Goal: Task Accomplishment & Management: Manage account settings

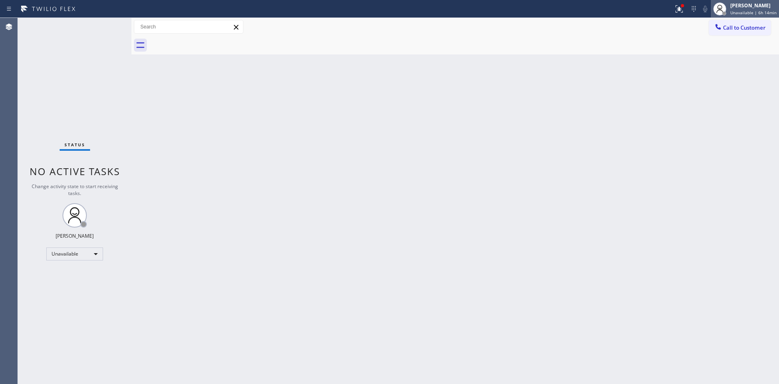
click at [552, 9] on icon at bounding box center [720, 9] width 10 height 10
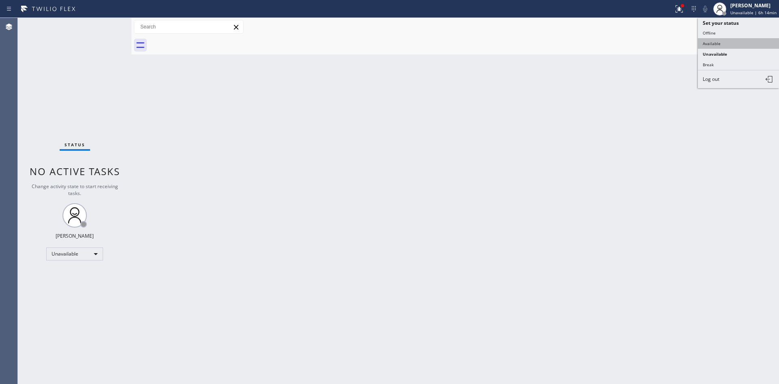
click at [552, 43] on button "Available" at bounding box center [738, 43] width 81 height 11
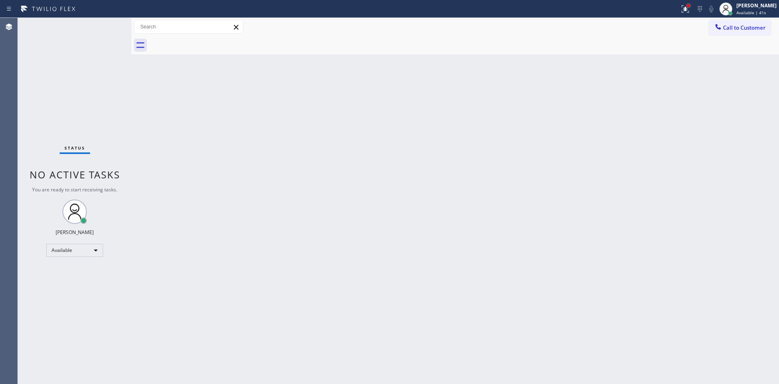
click at [552, 8] on div at bounding box center [688, 5] width 5 height 5
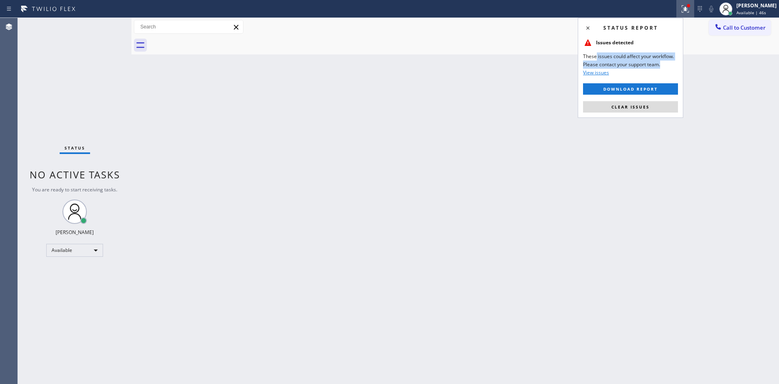
drag, startPoint x: 595, startPoint y: 55, endPoint x: 671, endPoint y: 62, distance: 75.4
click at [552, 62] on span "These issues could affect your workflow. Please contact your support team." at bounding box center [630, 60] width 95 height 16
click at [462, 47] on div at bounding box center [464, 45] width 630 height 18
click at [552, 10] on icon at bounding box center [726, 9] width 10 height 10
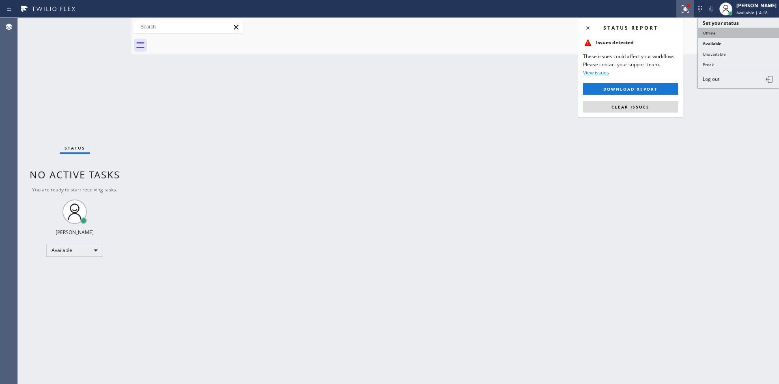
click at [552, 32] on button "Offline" at bounding box center [738, 33] width 81 height 11
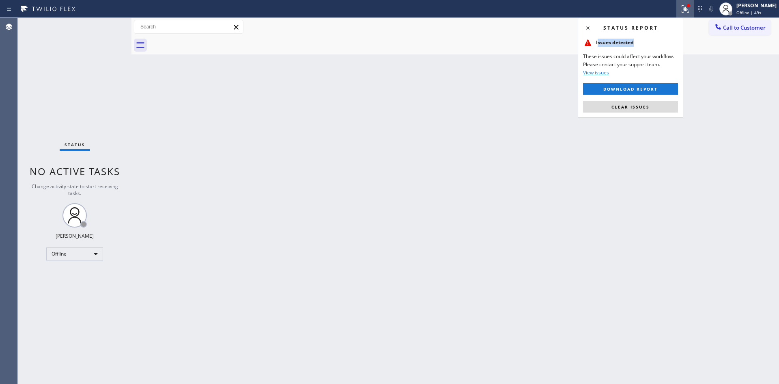
drag, startPoint x: 598, startPoint y: 42, endPoint x: 652, endPoint y: 44, distance: 53.6
click at [552, 44] on div "Issues detected" at bounding box center [630, 45] width 95 height 15
drag, startPoint x: 586, startPoint y: 56, endPoint x: 666, endPoint y: 59, distance: 80.4
click at [552, 59] on span "These issues could affect your workflow. Please contact your support team." at bounding box center [630, 60] width 95 height 16
click at [552, 103] on button "Clear issues" at bounding box center [630, 106] width 95 height 11
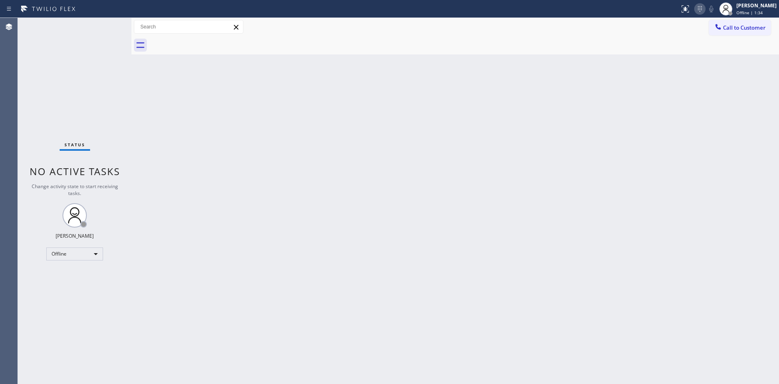
click at [552, 7] on icon at bounding box center [700, 9] width 10 height 10
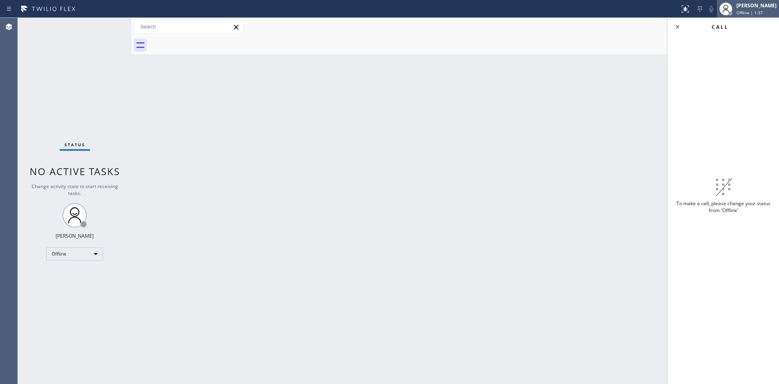
click at [552, 7] on div "[PERSON_NAME]" at bounding box center [757, 5] width 40 height 7
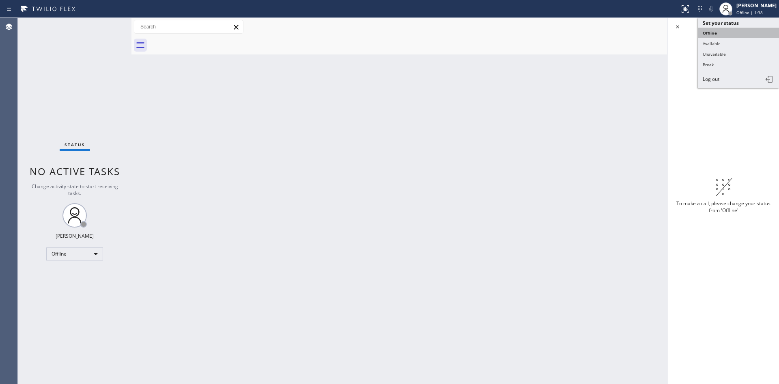
click at [552, 32] on button "Offline" at bounding box center [738, 33] width 81 height 11
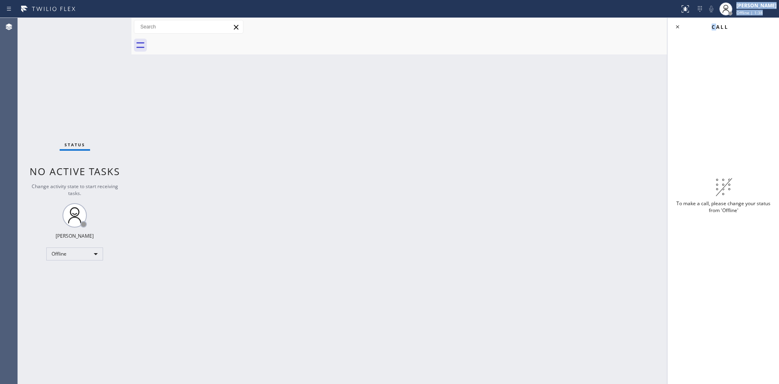
click at [552, 17] on div "Status report No issues detected If you experience an issue, please download th…" at bounding box center [389, 192] width 779 height 384
click at [552, 9] on div at bounding box center [726, 8] width 13 height 13
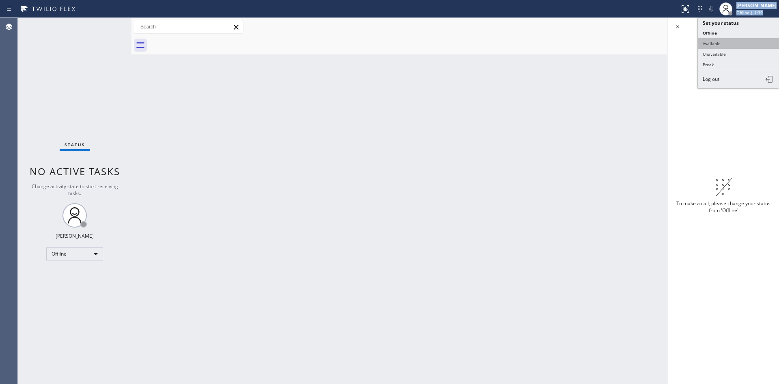
click at [552, 40] on button "Available" at bounding box center [738, 43] width 81 height 11
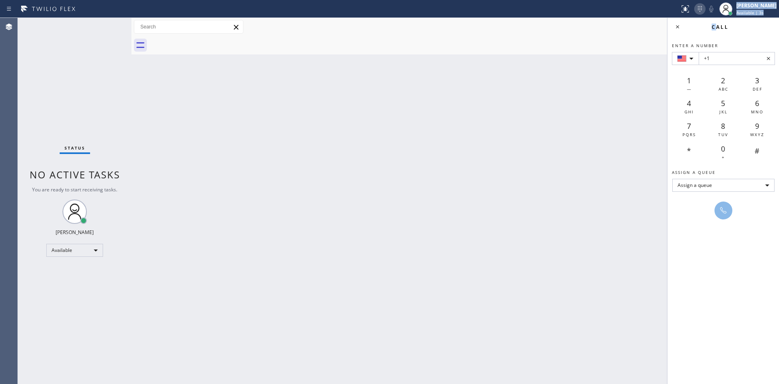
click at [552, 9] on icon at bounding box center [700, 9] width 10 height 10
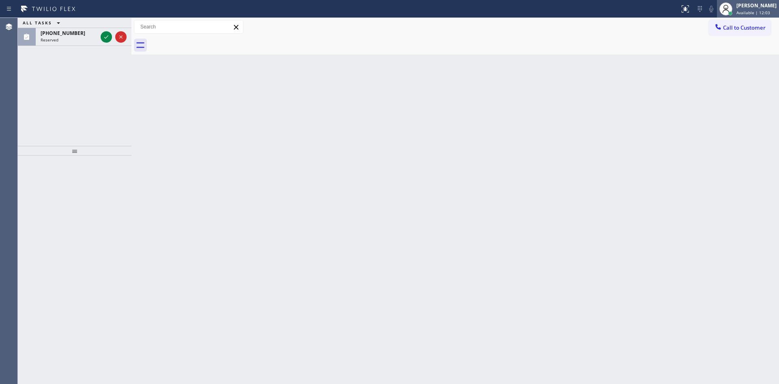
click at [552, 12] on span "Available | 12:03" at bounding box center [754, 13] width 34 height 6
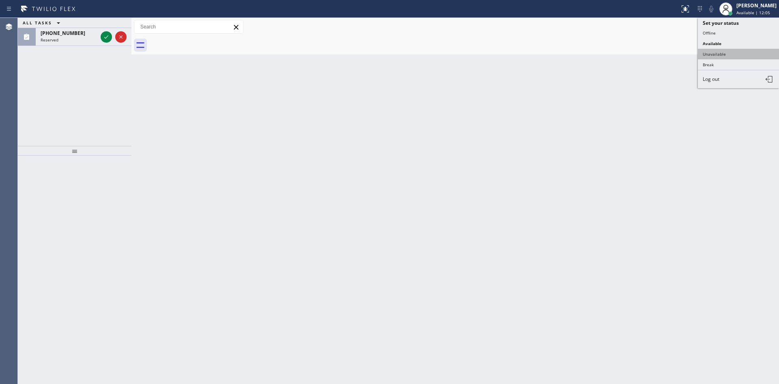
click at [552, 51] on button "Unavailable" at bounding box center [738, 54] width 81 height 11
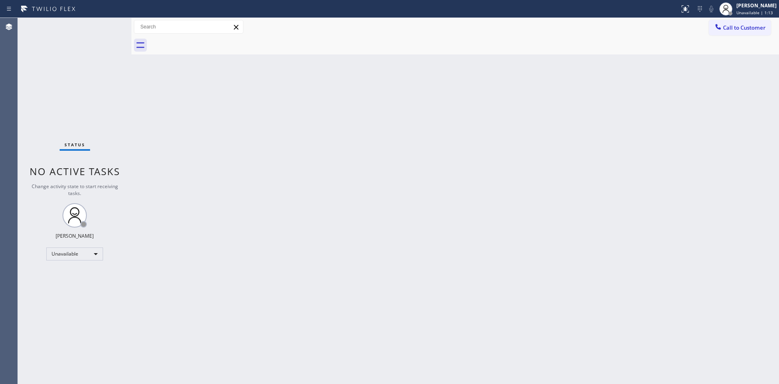
click at [235, 25] on icon at bounding box center [236, 27] width 10 height 10
